Goal: Information Seeking & Learning: Learn about a topic

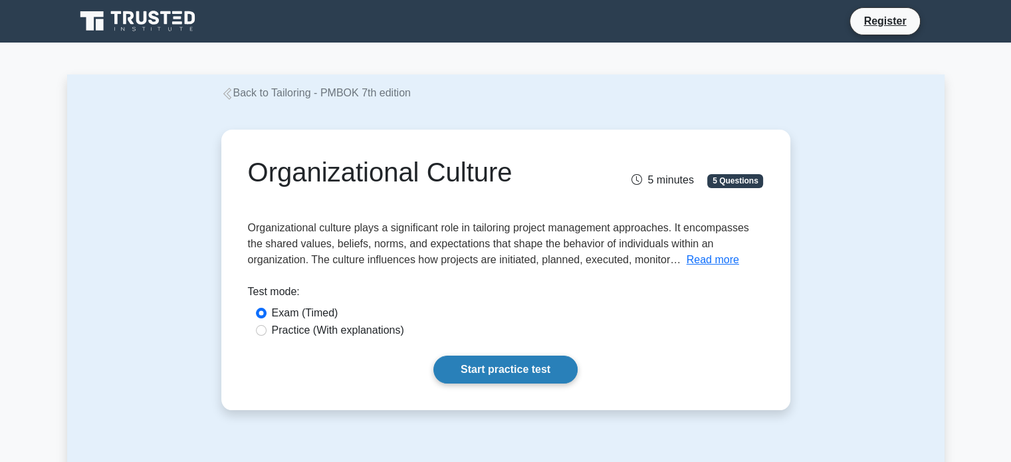
click at [497, 369] on link "Start practice test" at bounding box center [505, 370] width 144 height 28
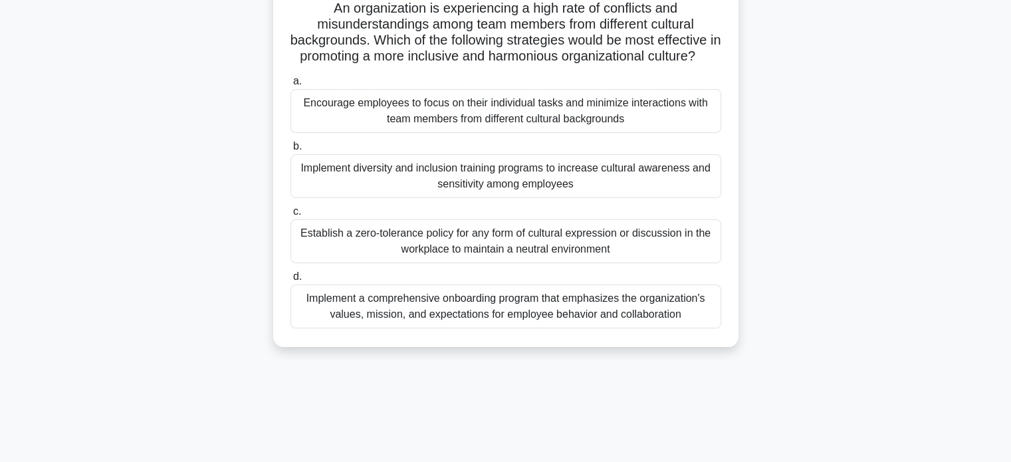
scroll to position [118, 0]
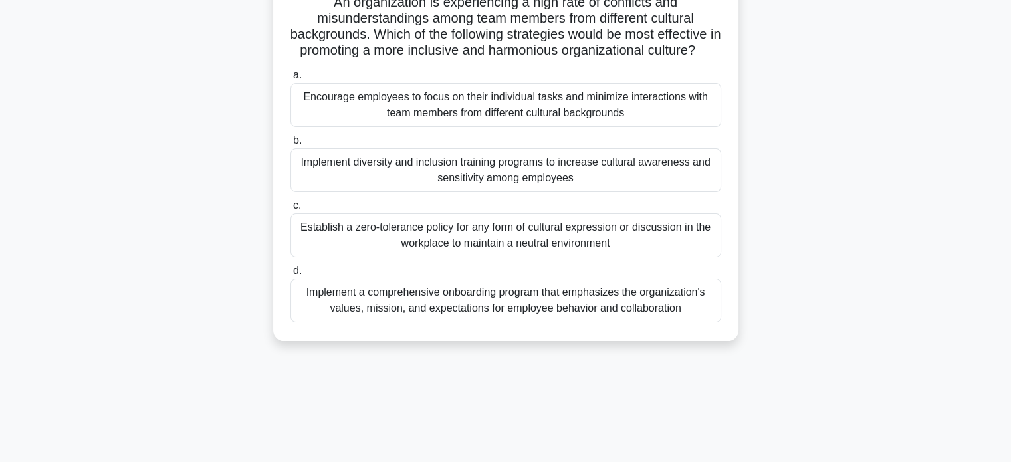
click at [457, 192] on div "Implement diversity and inclusion training programs to increase cultural awaren…" at bounding box center [506, 170] width 431 height 44
click at [291, 145] on input "b. Implement diversity and inclusion training programs to increase cultural awa…" at bounding box center [291, 140] width 0 height 9
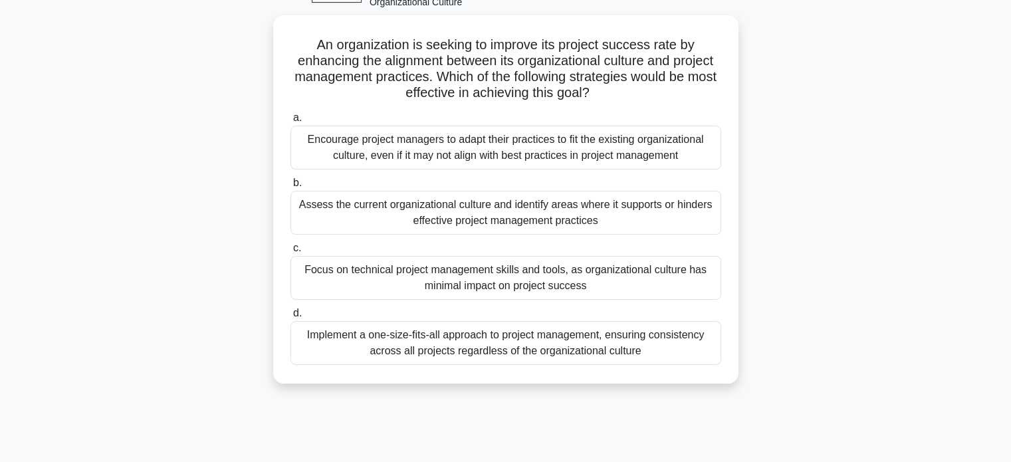
scroll to position [79, 0]
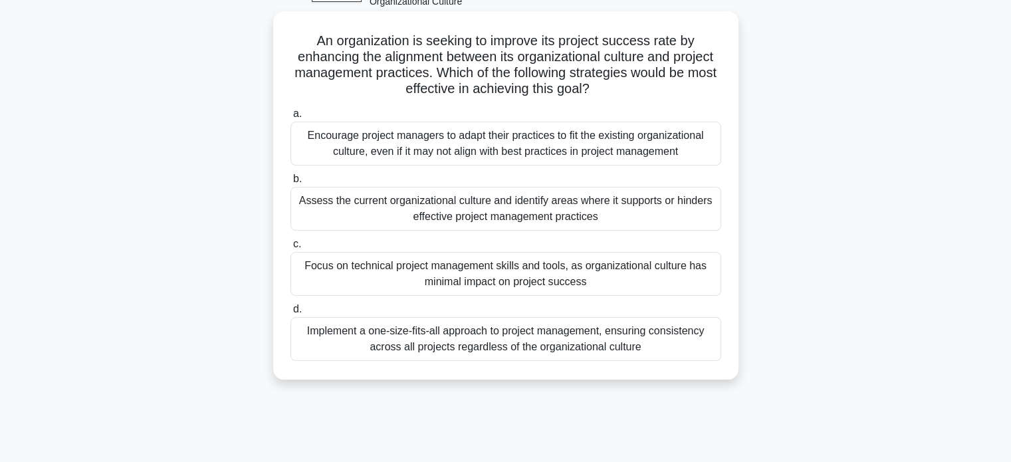
click at [569, 203] on div "Assess the current organizational culture and identify areas where it supports …" at bounding box center [506, 209] width 431 height 44
click at [291, 183] on input "b. Assess the current organizational culture and identify areas where it suppor…" at bounding box center [291, 179] width 0 height 9
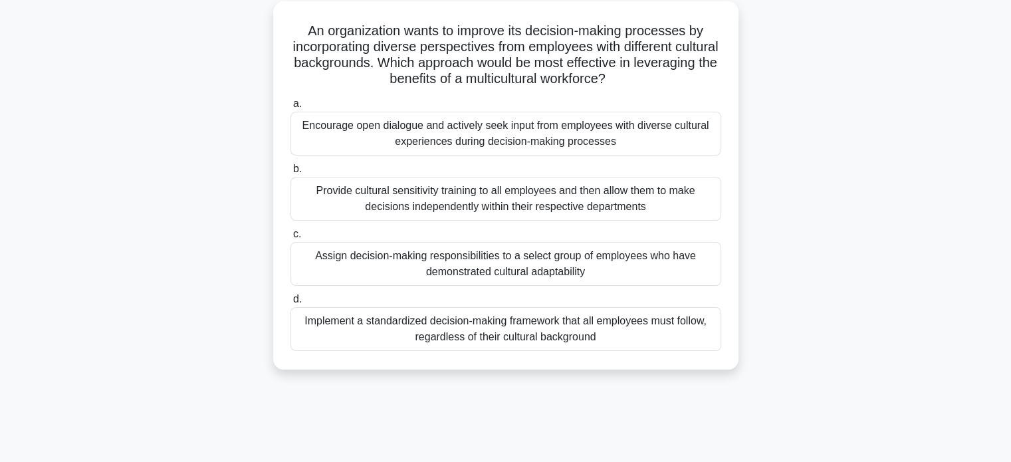
scroll to position [95, 0]
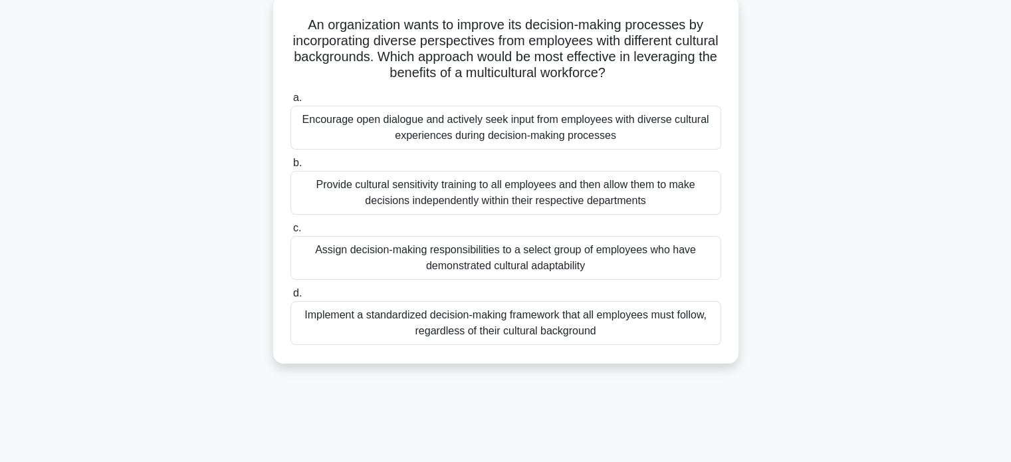
click at [514, 134] on div "Encourage open dialogue and actively seek input from employees with diverse cul…" at bounding box center [506, 128] width 431 height 44
click at [291, 102] on input "a. Encourage open dialogue and actively seek input from employees with diverse …" at bounding box center [291, 98] width 0 height 9
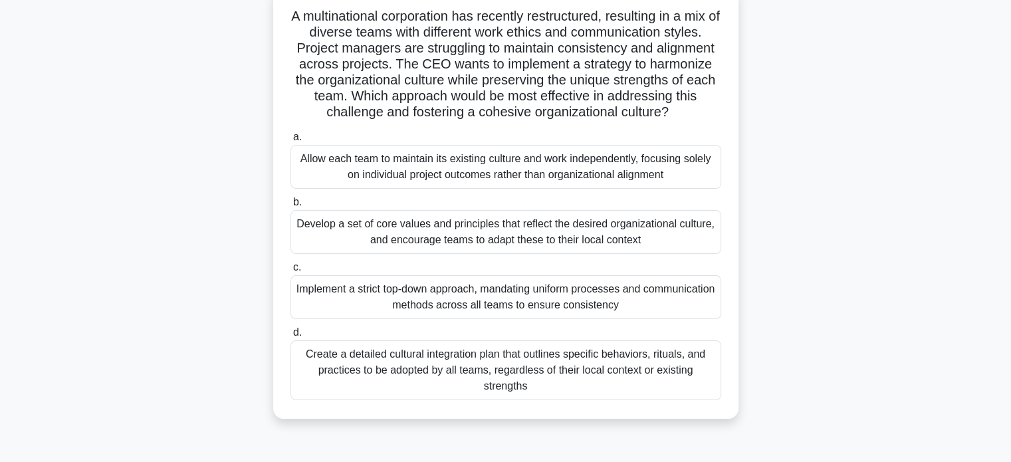
scroll to position [107, 0]
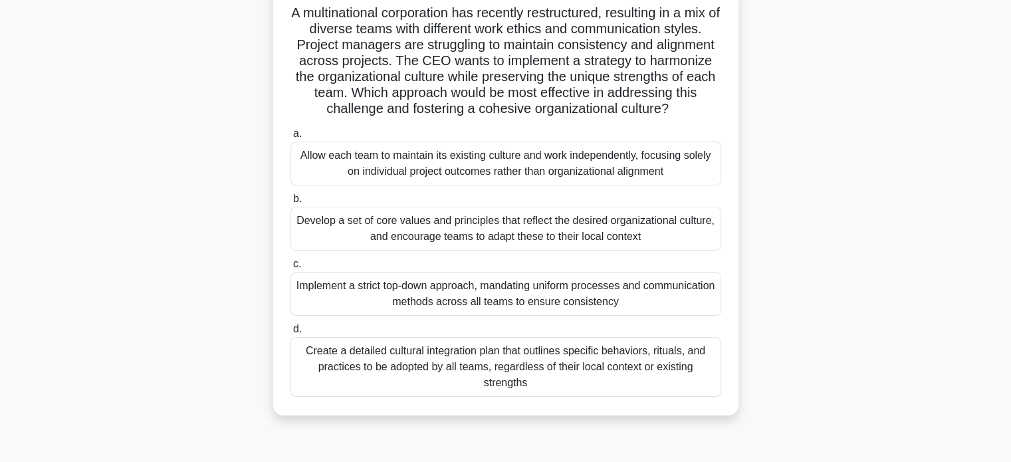
click at [522, 233] on div "Develop a set of core values and principles that reflect the desired organizati…" at bounding box center [506, 229] width 431 height 44
click at [291, 203] on input "b. Develop a set of core values and principles that reflect the desired organiz…" at bounding box center [291, 199] width 0 height 9
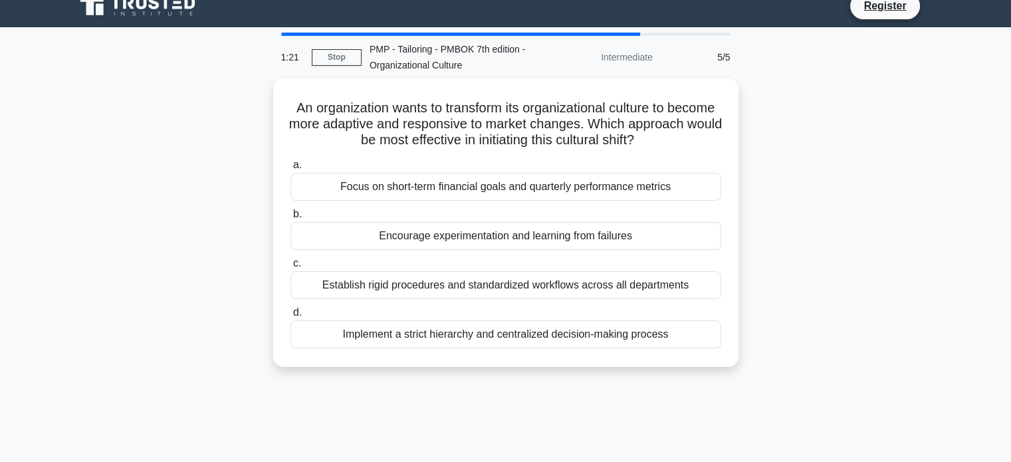
scroll to position [0, 0]
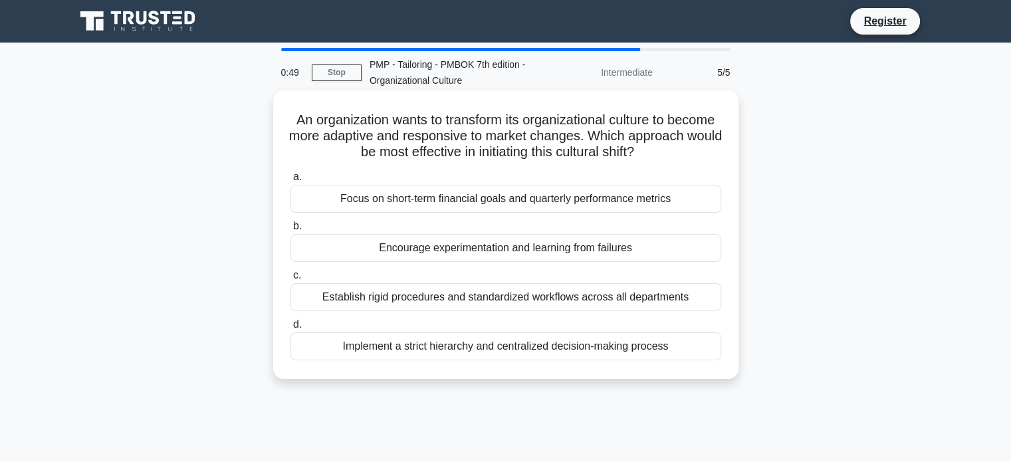
click at [492, 251] on div "Encourage experimentation and learning from failures" at bounding box center [506, 248] width 431 height 28
click at [291, 231] on input "b. Encourage experimentation and learning from failures" at bounding box center [291, 226] width 0 height 9
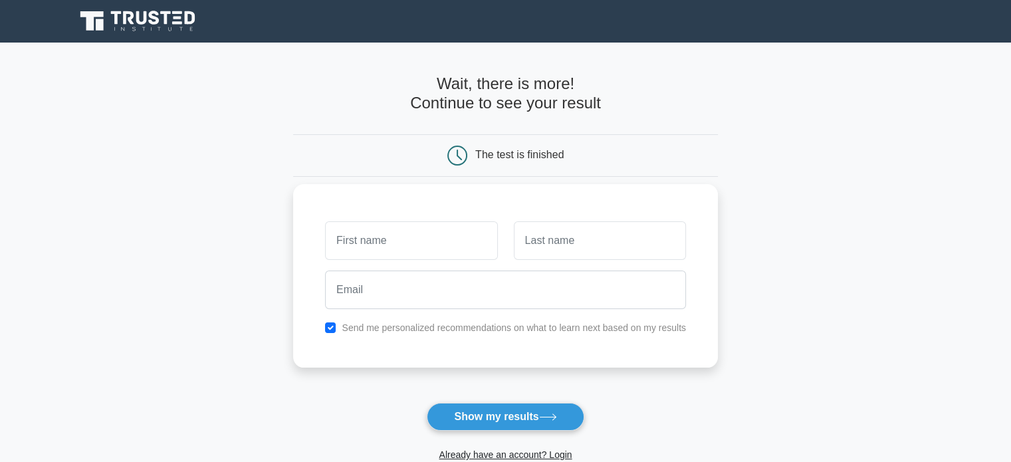
click at [457, 243] on input "text" at bounding box center [411, 240] width 172 height 39
type input "nk"
type input "red"
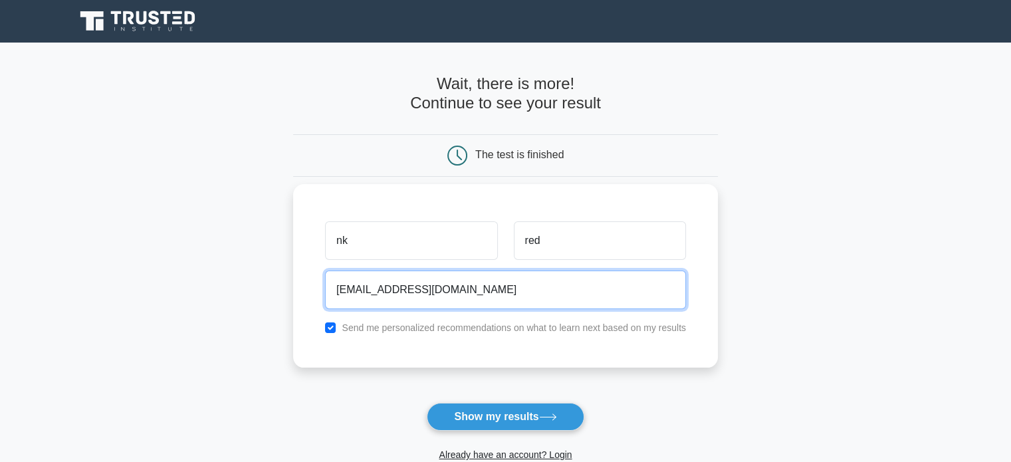
type input "nkvsreddy@yahoo.com"
click at [427, 403] on button "Show my results" at bounding box center [505, 417] width 157 height 28
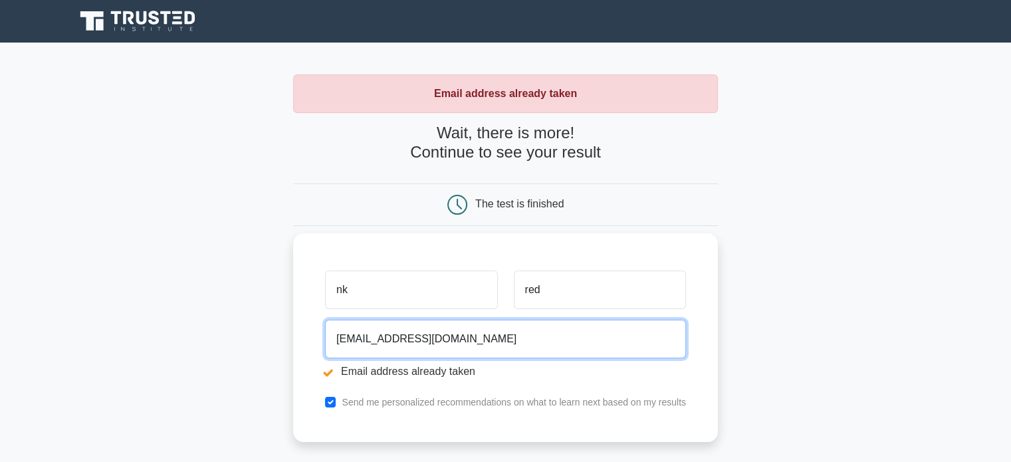
click at [387, 337] on input "[EMAIL_ADDRESS][DOMAIN_NAME]" at bounding box center [505, 339] width 361 height 39
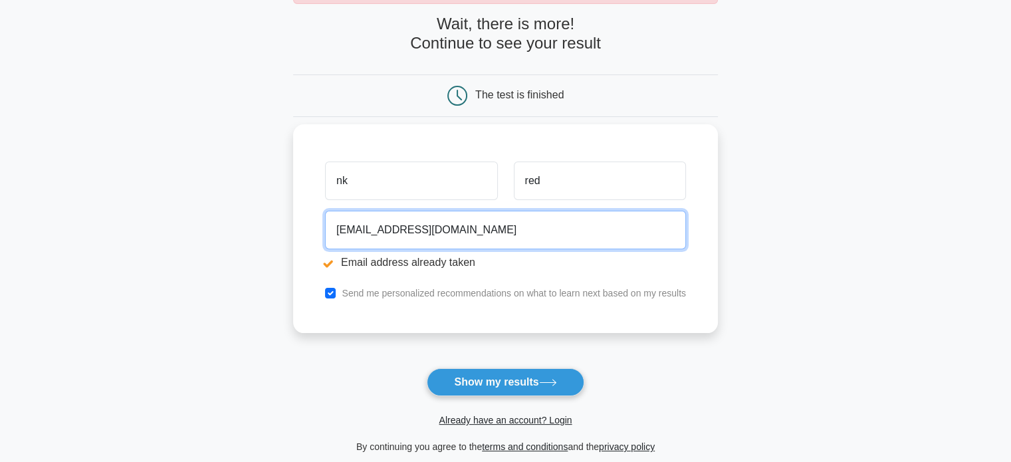
scroll to position [126, 0]
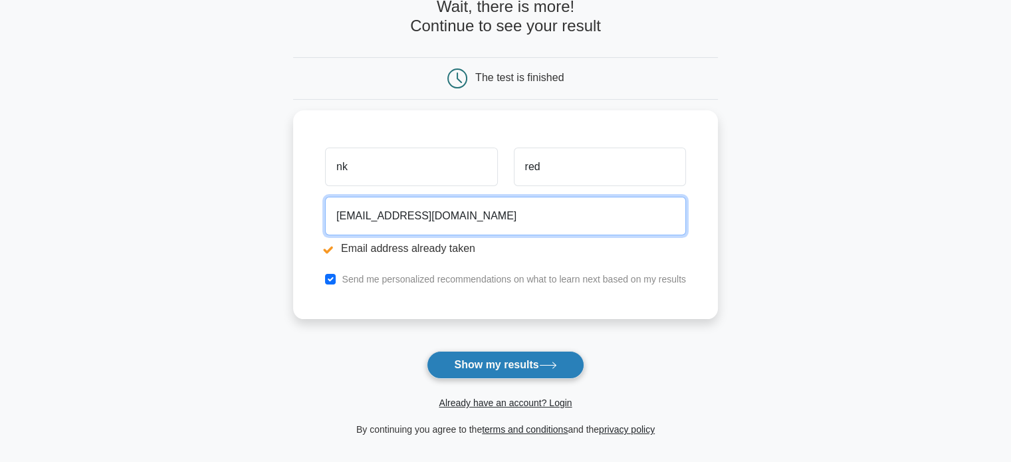
type input "nkvsreddy7@yahoo.com"
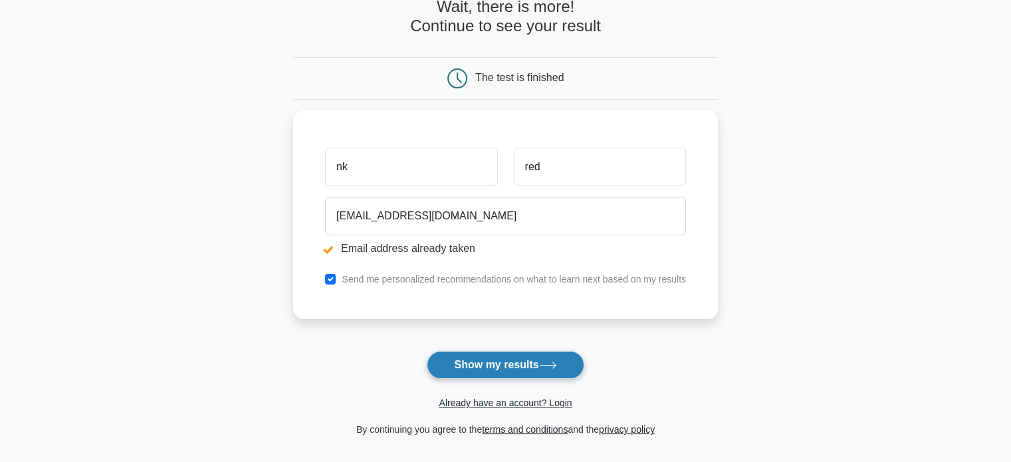
click at [495, 363] on button "Show my results" at bounding box center [505, 365] width 157 height 28
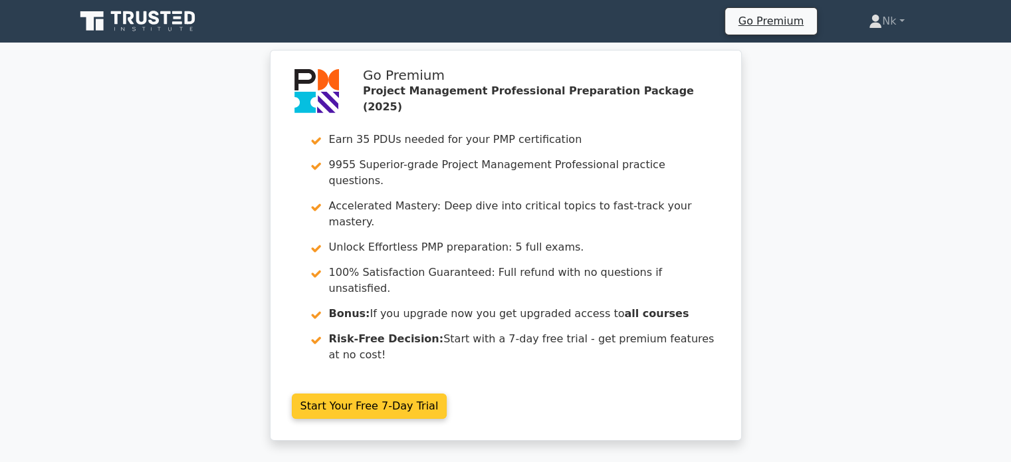
click at [403, 394] on link "Start Your Free 7-Day Trial" at bounding box center [370, 406] width 156 height 25
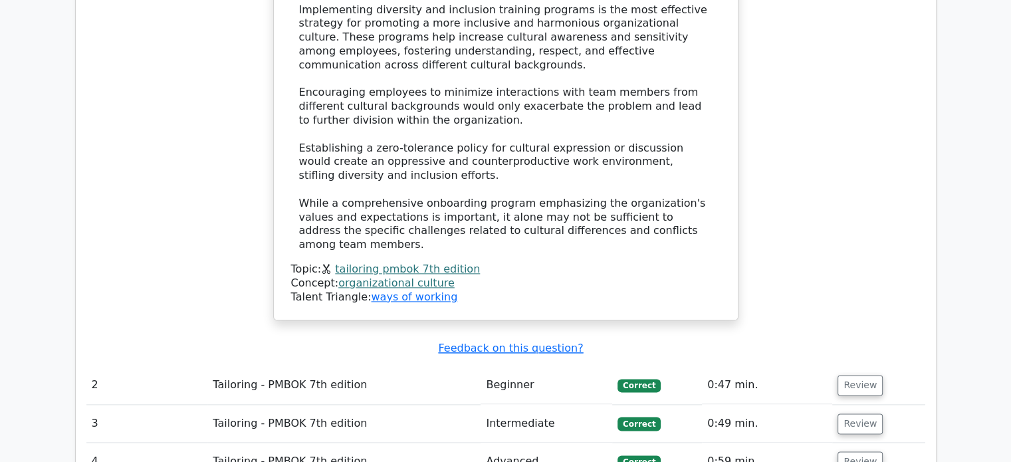
scroll to position [1599, 0]
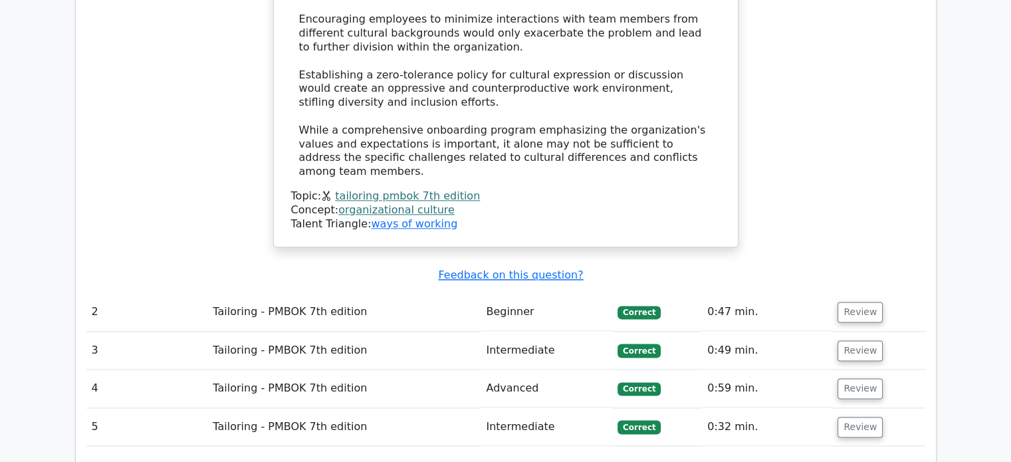
click at [372, 293] on td "Tailoring - PMBOK 7th edition" at bounding box center [343, 312] width 273 height 38
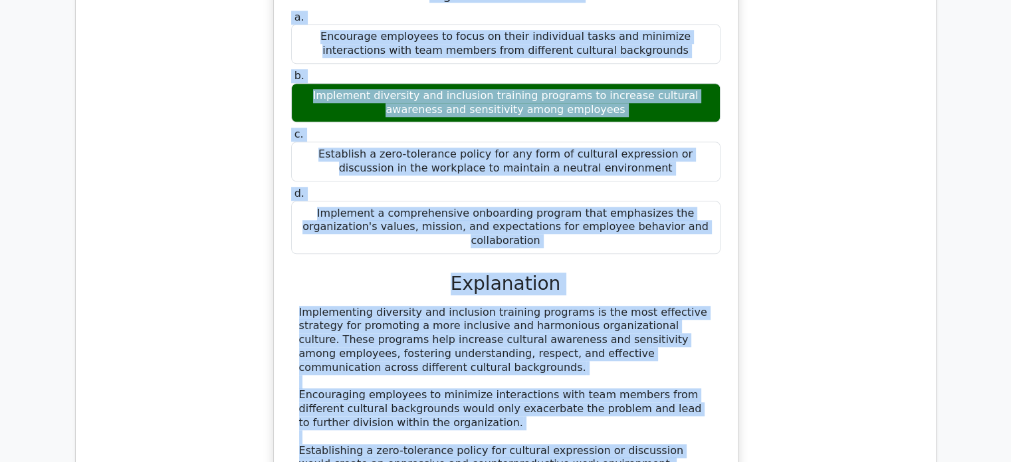
scroll to position [1314, 0]
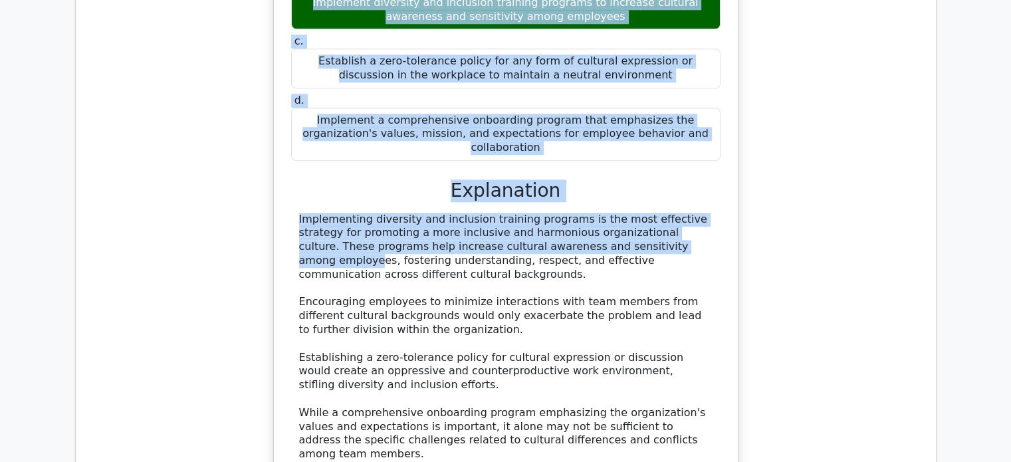
drag, startPoint x: 329, startPoint y: 40, endPoint x: 508, endPoint y: 160, distance: 215.2
click at [508, 160] on div "An organization is experiencing a high rate of conflicts and misunderstandings …" at bounding box center [505, 169] width 453 height 711
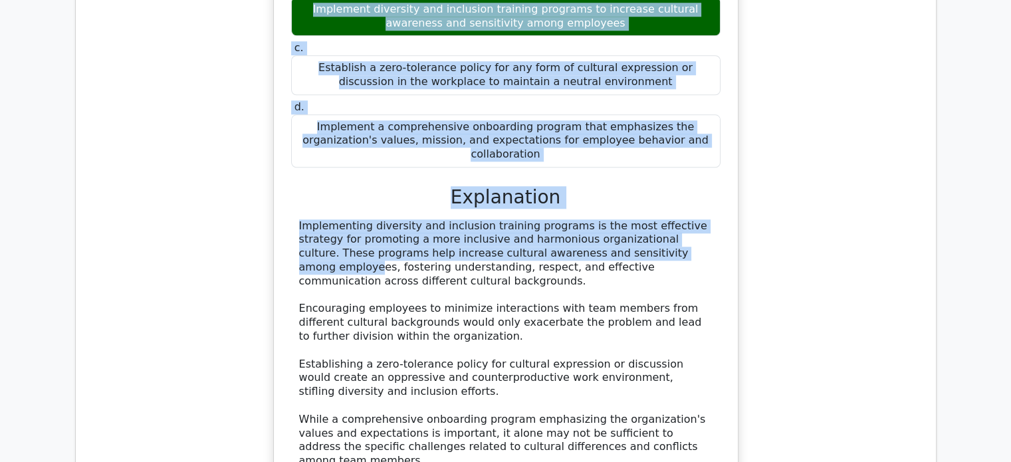
scroll to position [1327, 0]
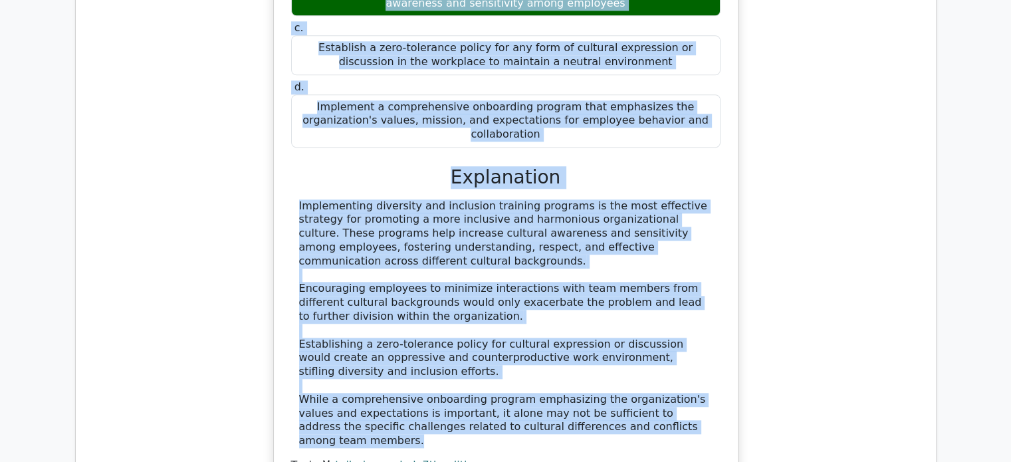
click at [665, 348] on div "Implementing diversity and inclusion training programs is the most effective st…" at bounding box center [506, 323] width 414 height 249
copy div "An organization is experiencing a high rate of conflicts and misunderstandings …"
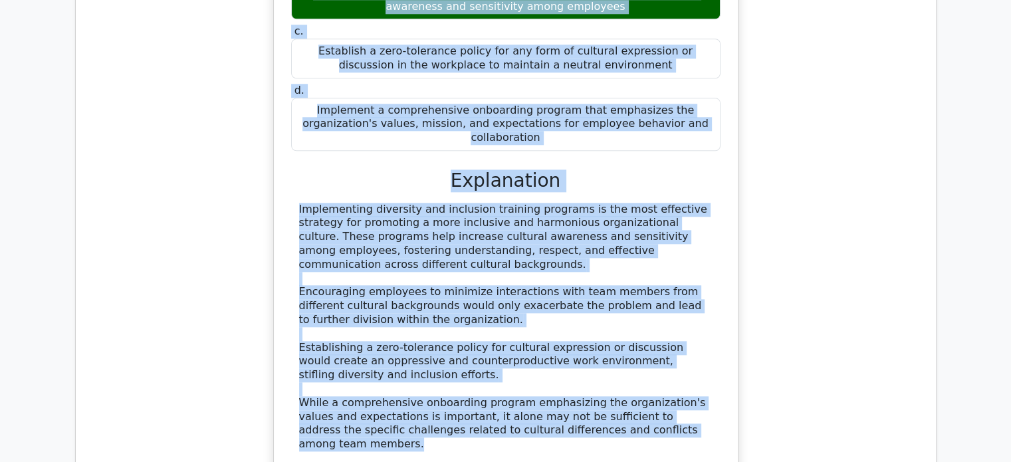
click at [831, 210] on div "An organization is experiencing a high rate of conflicts and misunderstandings …" at bounding box center [505, 167] width 839 height 739
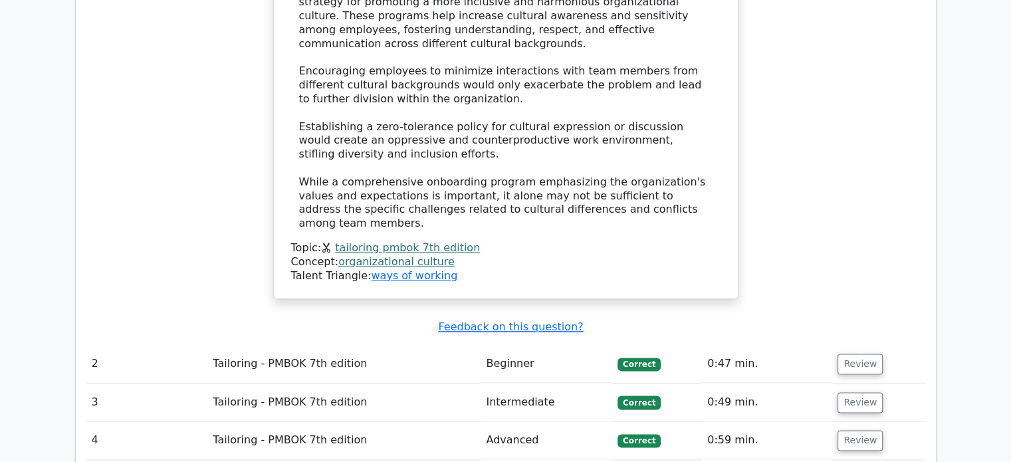
scroll to position [1554, 0]
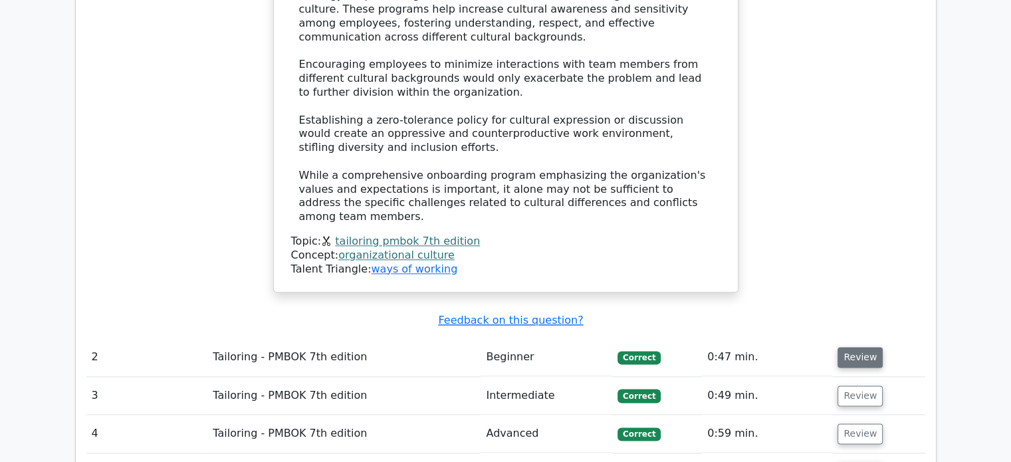
click at [847, 347] on button "Review" at bounding box center [860, 357] width 45 height 21
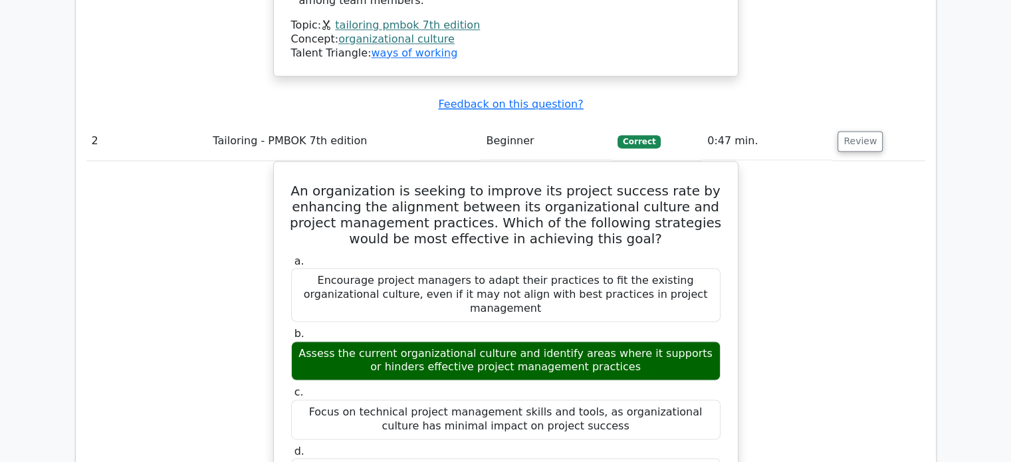
scroll to position [1786, 0]
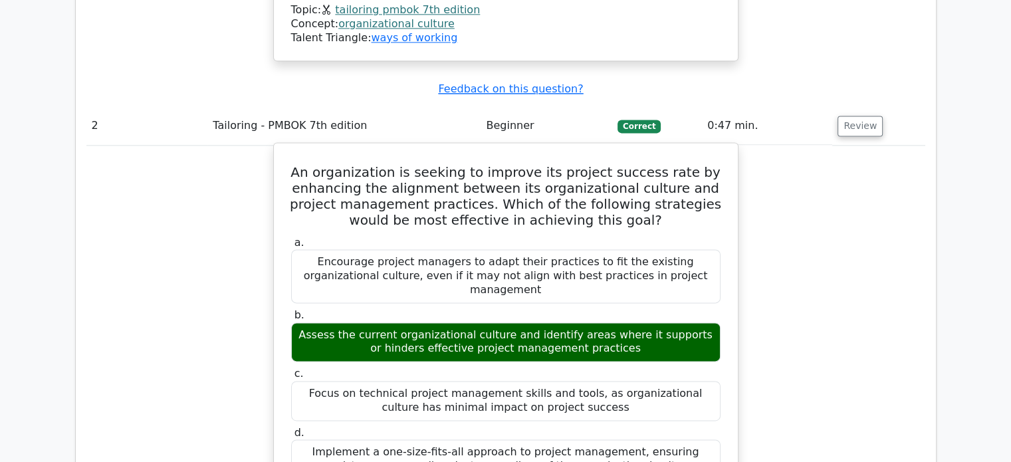
drag, startPoint x: 314, startPoint y: 78, endPoint x: 702, endPoint y: 358, distance: 479.0
copy div "An organization is seeking to improve its project success rate by enhancing the…"
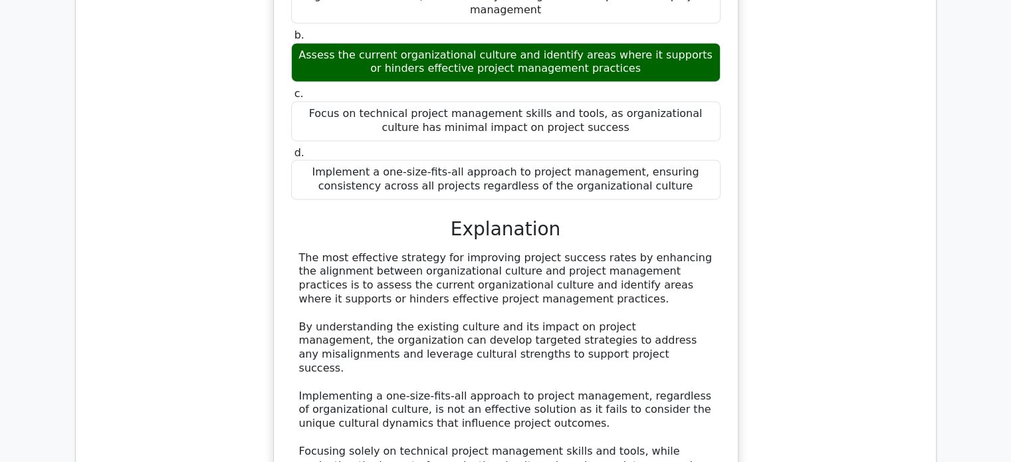
scroll to position [2068, 0]
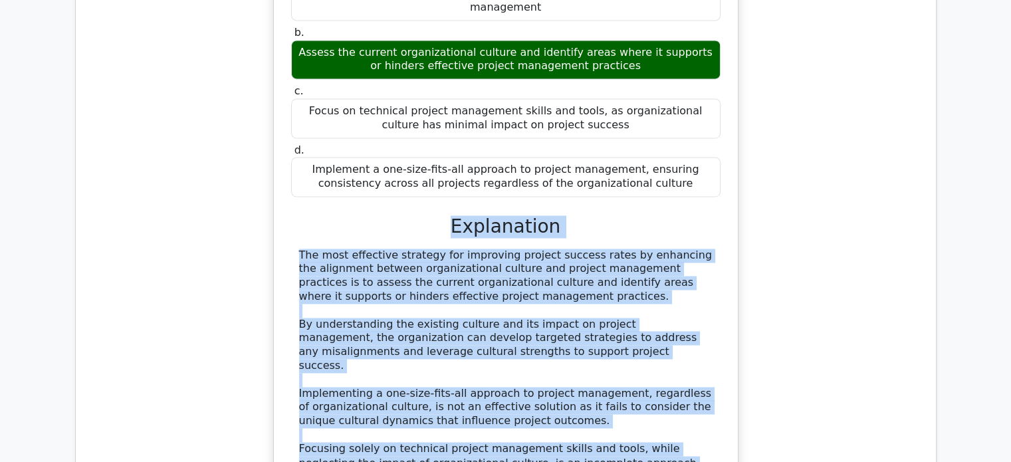
drag, startPoint x: 457, startPoint y: 122, endPoint x: 573, endPoint y: 403, distance: 304.1
click at [573, 403] on div "a. Encourage project managers to adapt their practices to fit the existing orga…" at bounding box center [506, 278] width 432 height 654
copy div "Explanation The most effective strategy for improving project success rates by …"
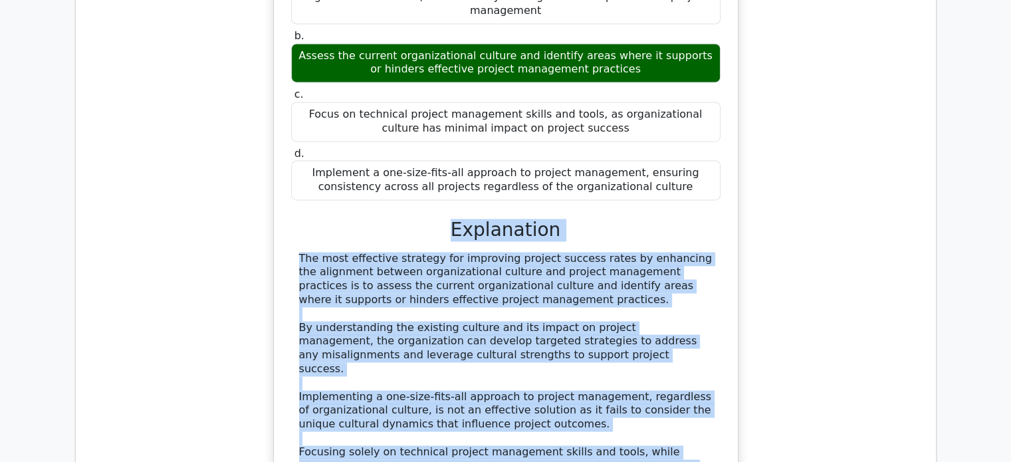
click at [859, 251] on div "An organization is seeking to improve its project success rate by enhancing the…" at bounding box center [505, 252] width 839 height 778
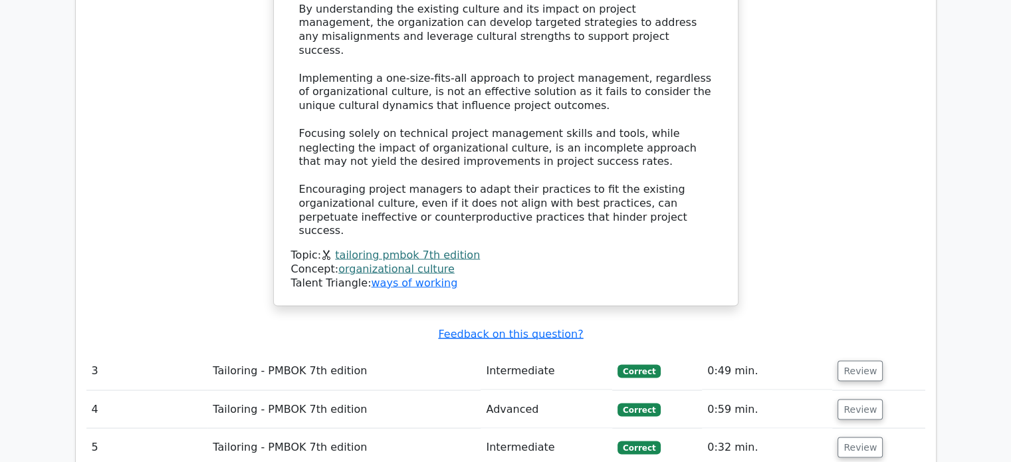
scroll to position [2401, 0]
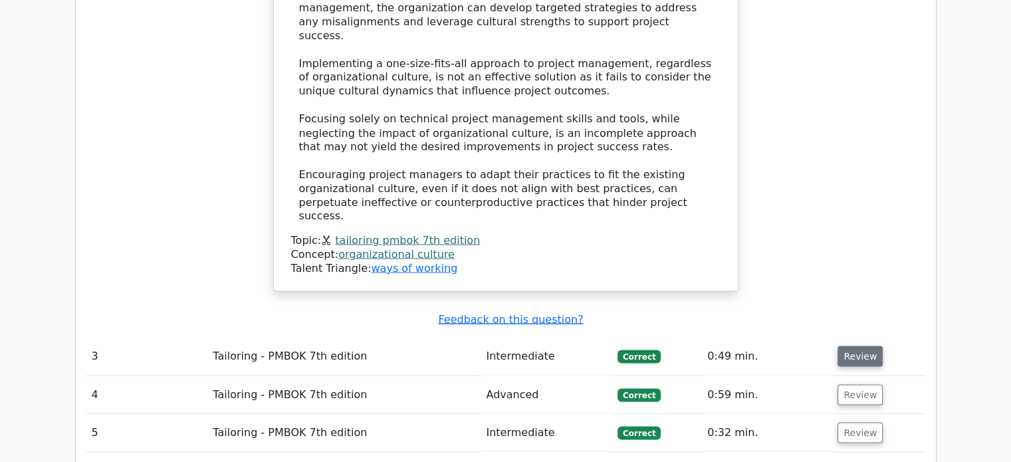
click at [856, 346] on button "Review" at bounding box center [860, 356] width 45 height 21
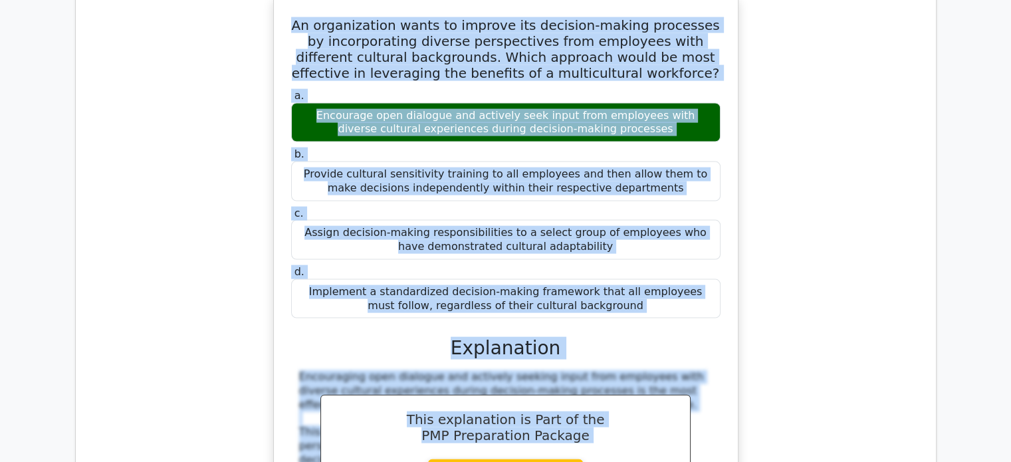
scroll to position [2857, 0]
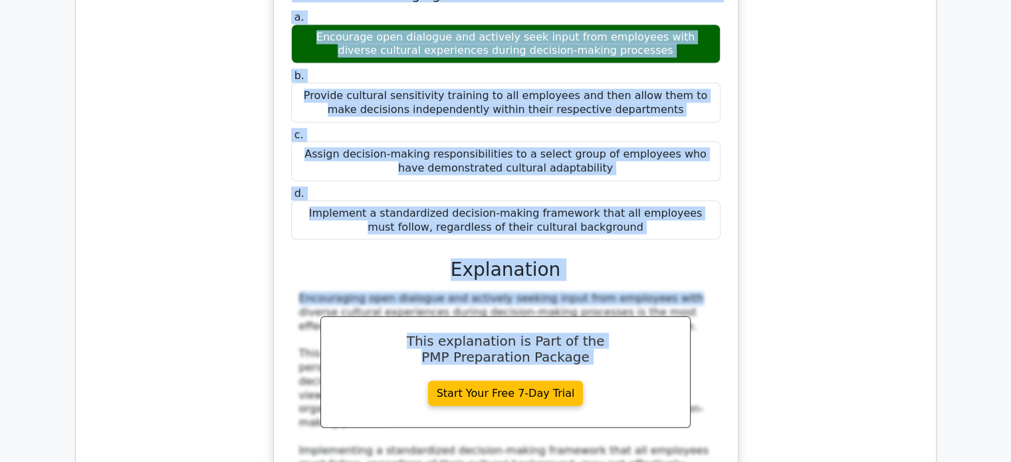
drag, startPoint x: 302, startPoint y: 261, endPoint x: 564, endPoint y: 150, distance: 284.5
click at [564, 150] on div "An organization wants to improve its decision-making processes by incorporating…" at bounding box center [505, 318] width 453 height 791
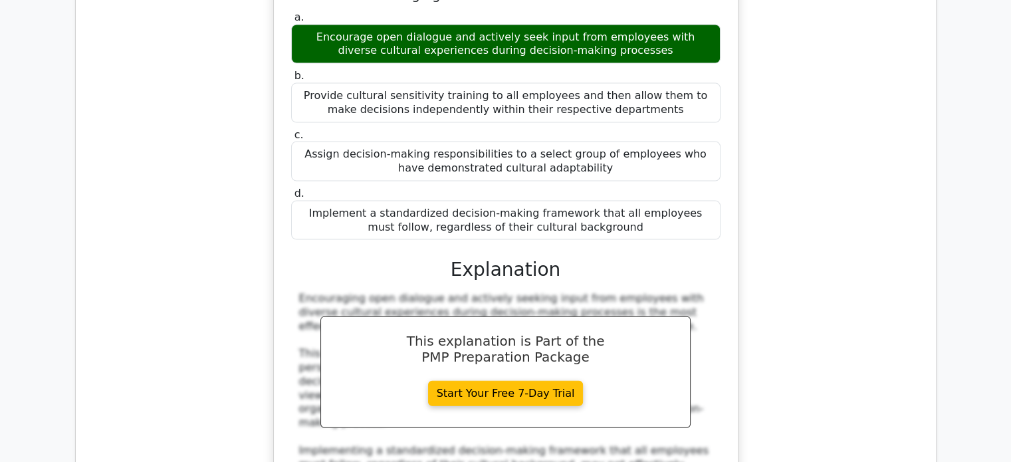
click at [731, 235] on div "An organization wants to improve its decision-making processes by incorporating…" at bounding box center [505, 318] width 453 height 791
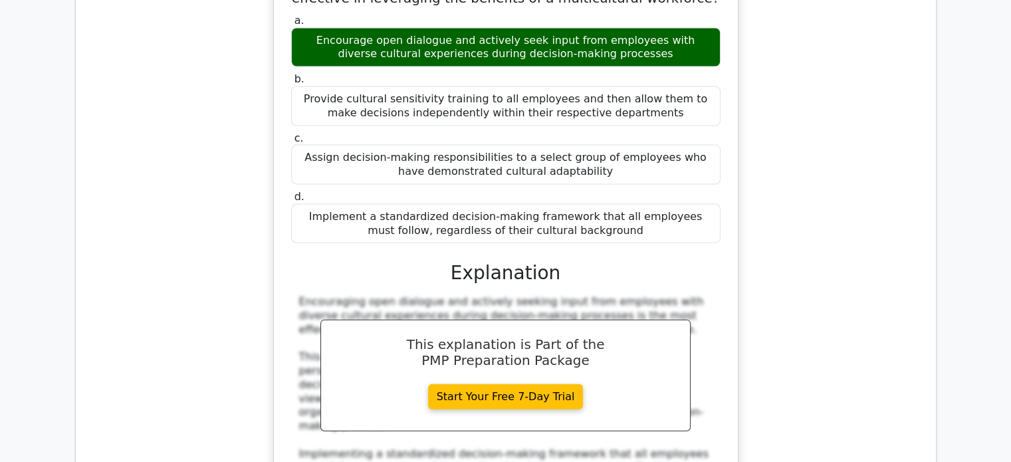
click at [844, 276] on div "An organization wants to improve its decision-making processes by incorporating…" at bounding box center [505, 329] width 839 height 819
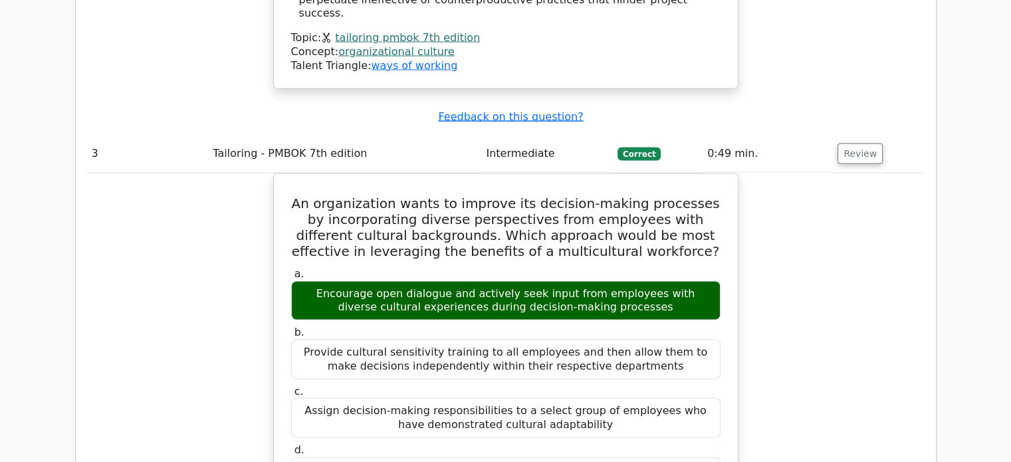
scroll to position [2622, 0]
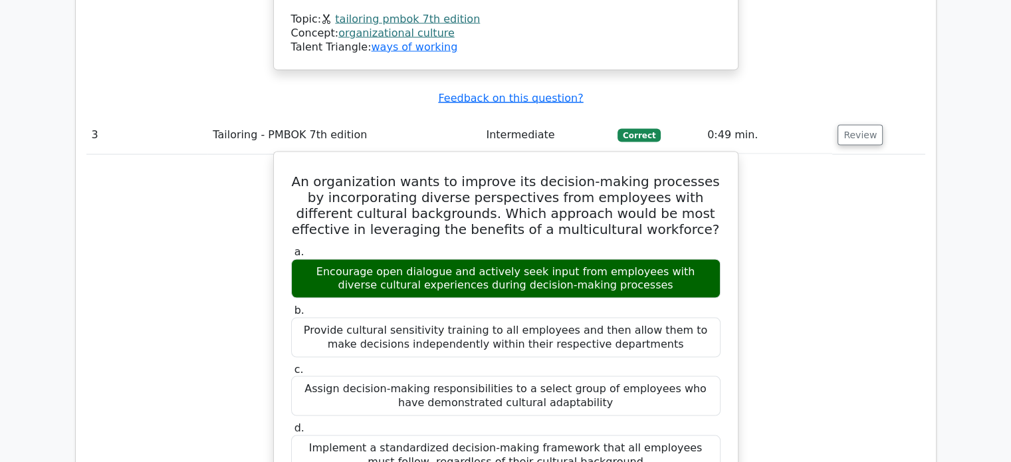
drag, startPoint x: 302, startPoint y: 45, endPoint x: 634, endPoint y: 324, distance: 432.7
copy div "An organization wants to improve its decision-making processes by incorporating…"
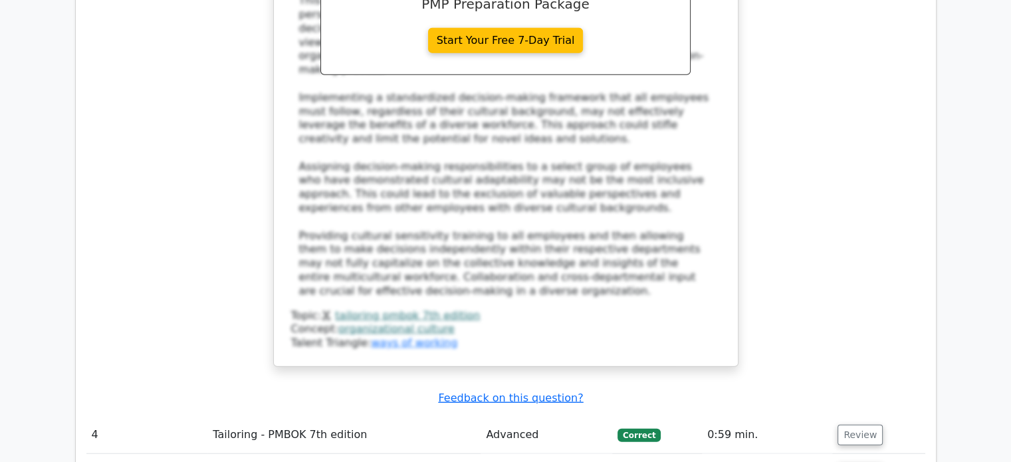
scroll to position [3217, 0]
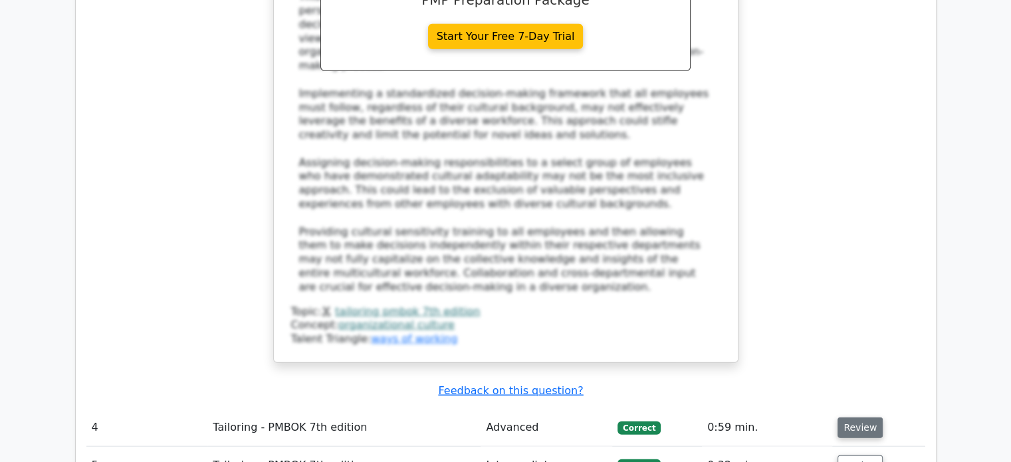
click at [854, 417] on button "Review" at bounding box center [860, 427] width 45 height 21
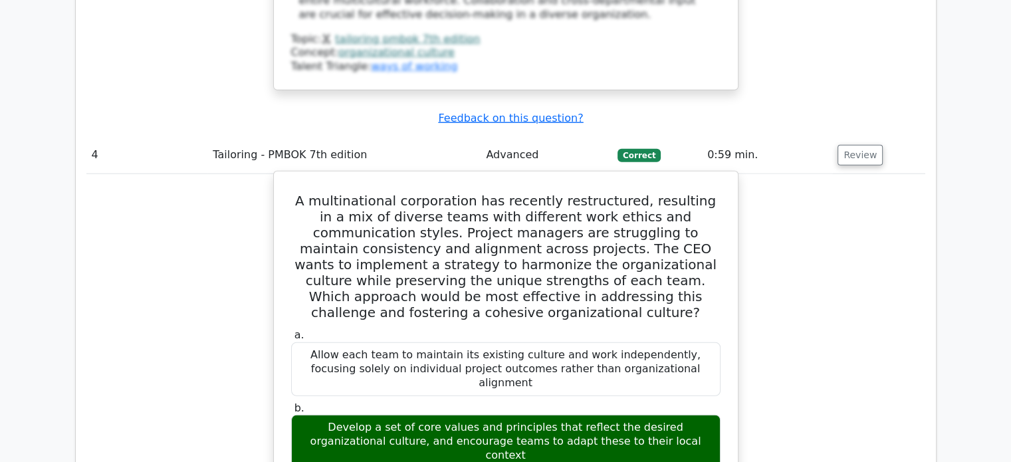
scroll to position [3493, 0]
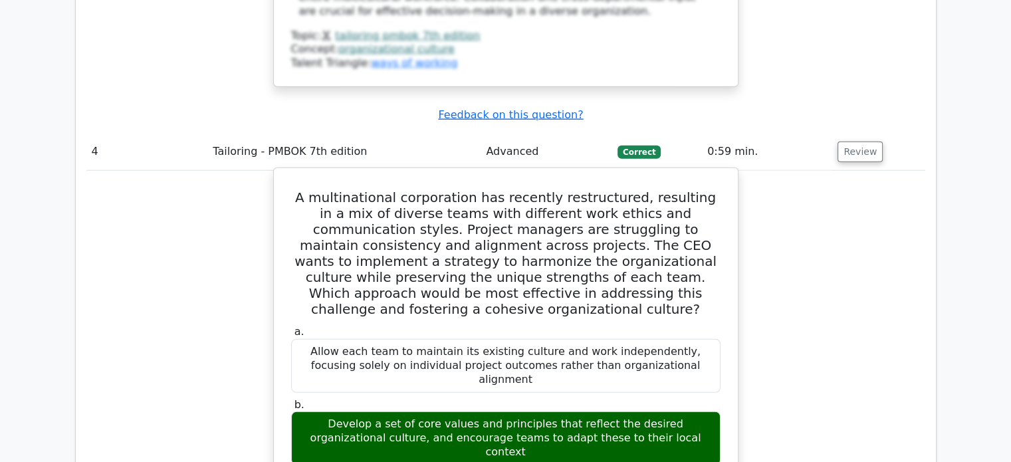
drag, startPoint x: 292, startPoint y: 41, endPoint x: 575, endPoint y: 385, distance: 445.3
copy div "A multinational corporation has recently restructured, resulting in a mix of di…"
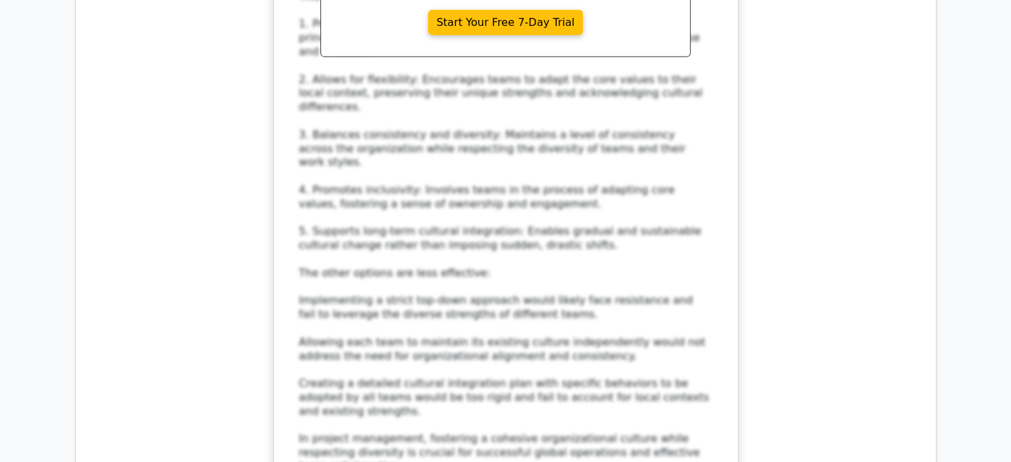
scroll to position [4227, 0]
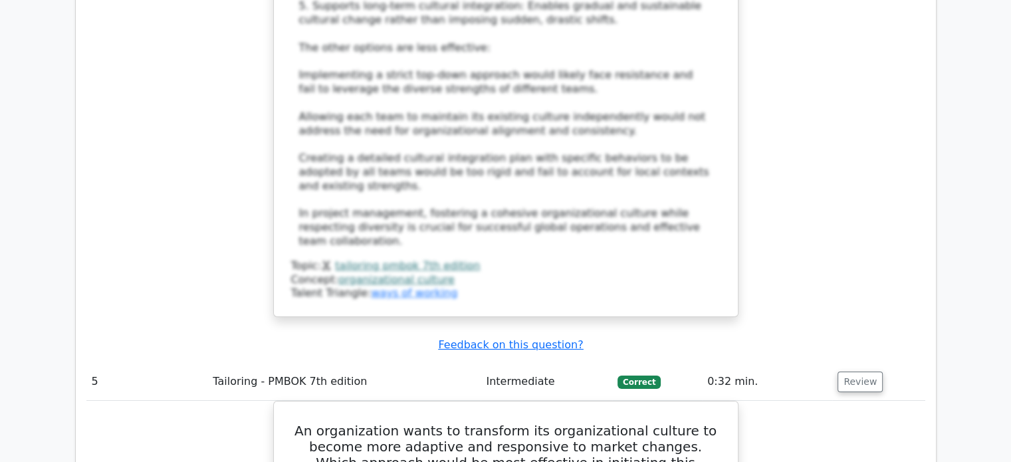
scroll to position [4451, 0]
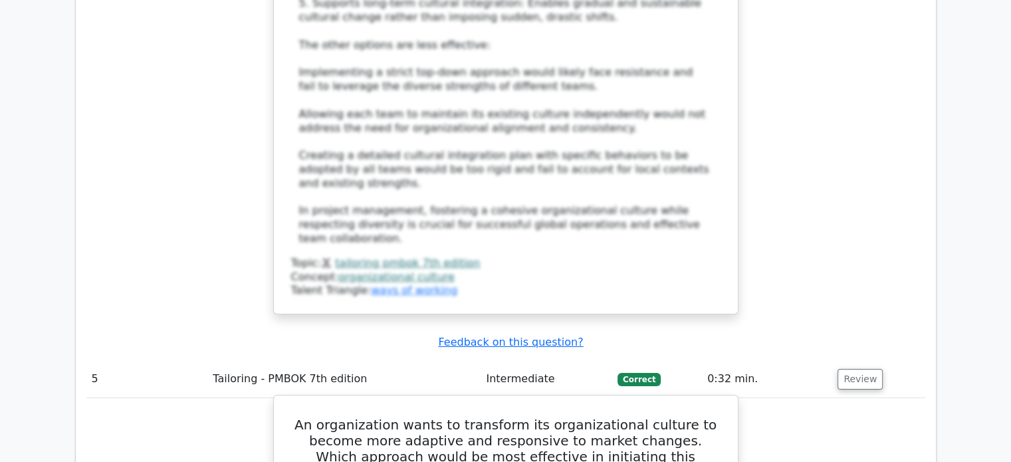
drag, startPoint x: 314, startPoint y: 143, endPoint x: 654, endPoint y: 356, distance: 400.8
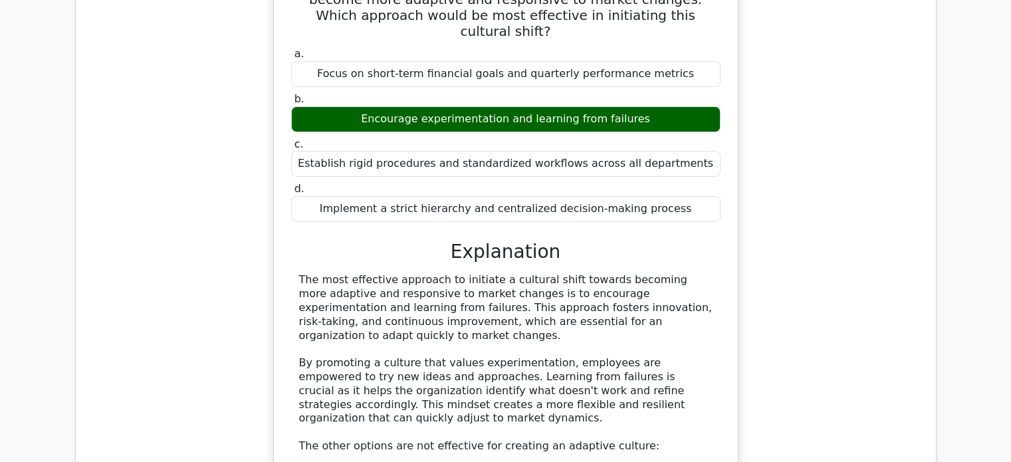
scroll to position [4894, 0]
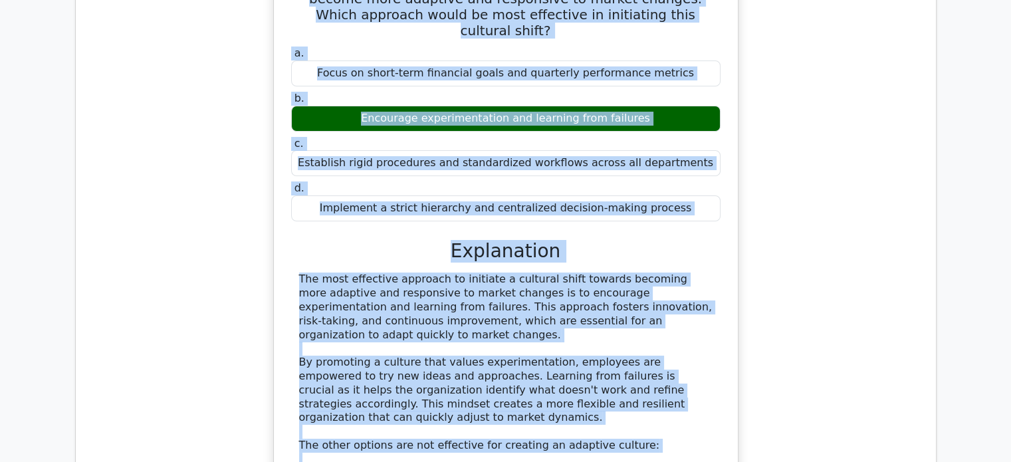
copy div "An organization wants to transform its organizational culture to become more ad…"
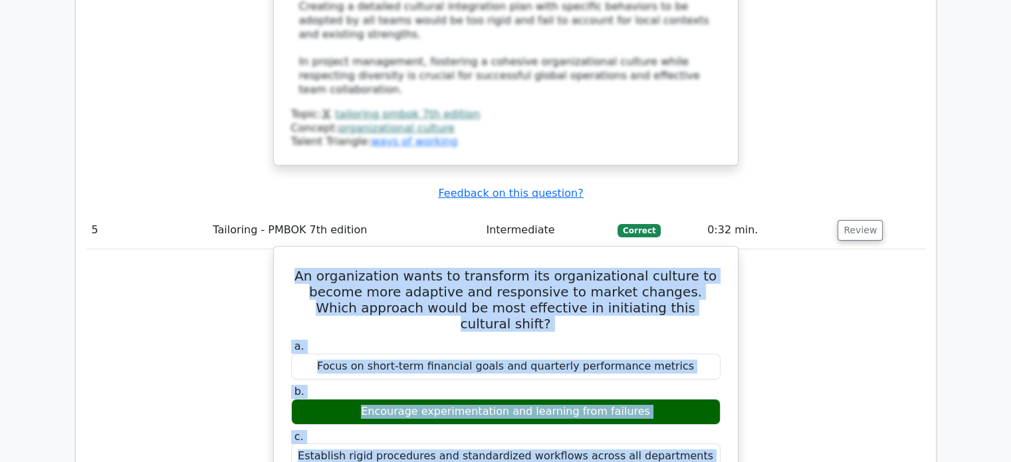
scroll to position [4578, 0]
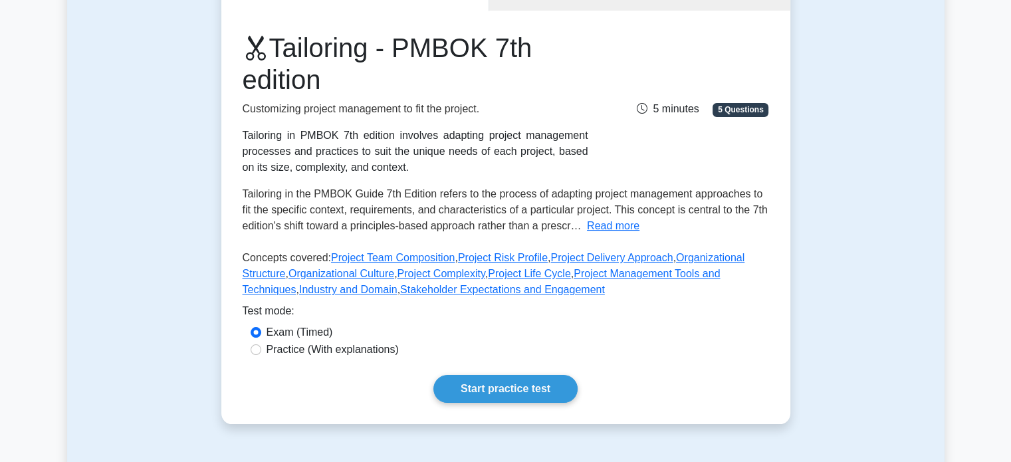
scroll to position [160, 0]
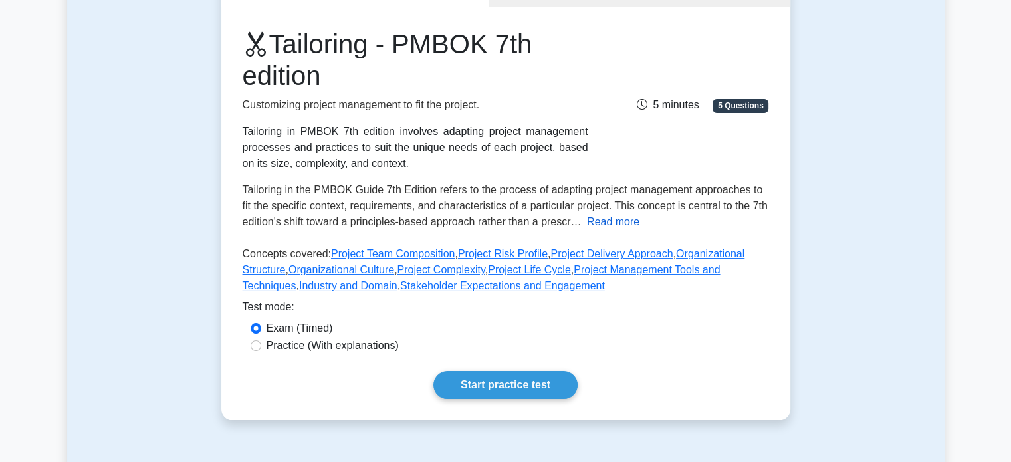
click at [605, 225] on button "Read more" at bounding box center [613, 222] width 53 height 16
